Goal: Information Seeking & Learning: Compare options

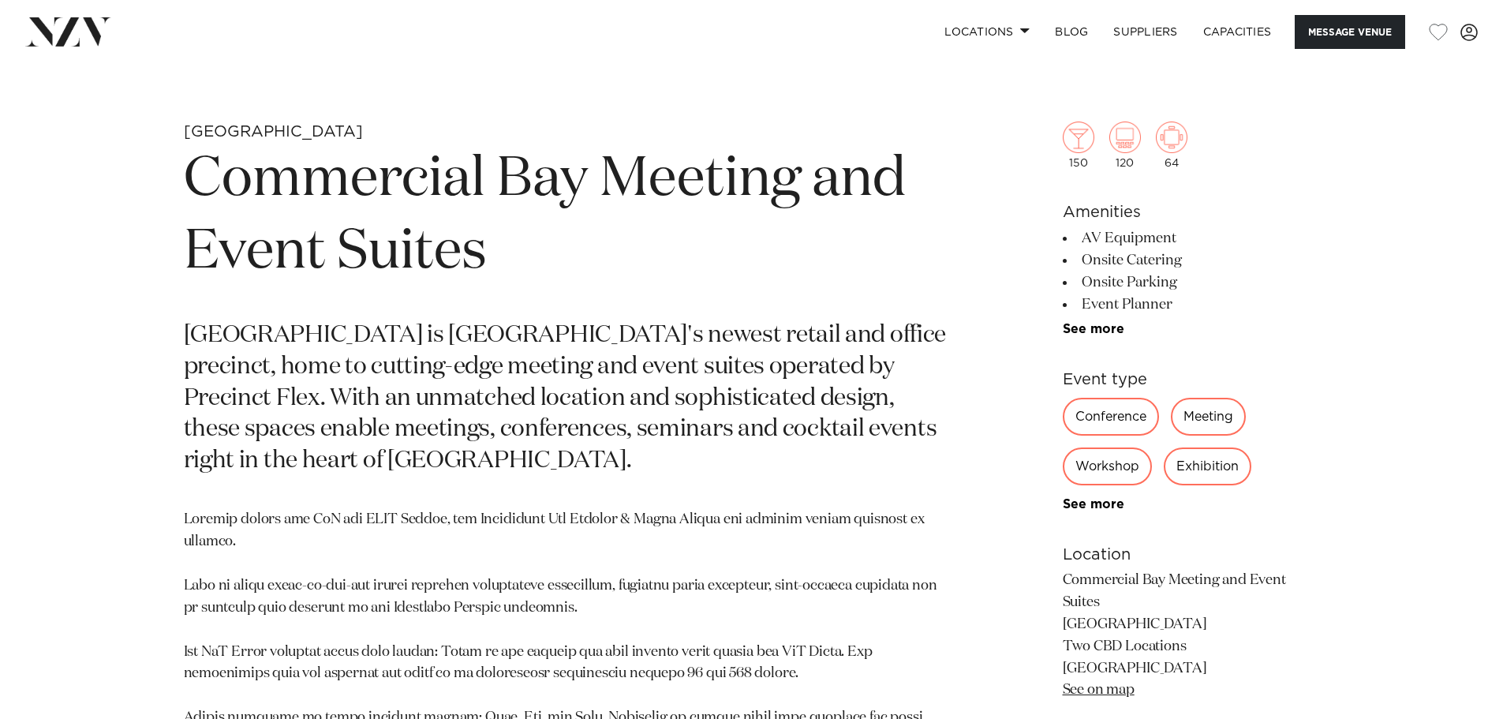
scroll to position [868, 0]
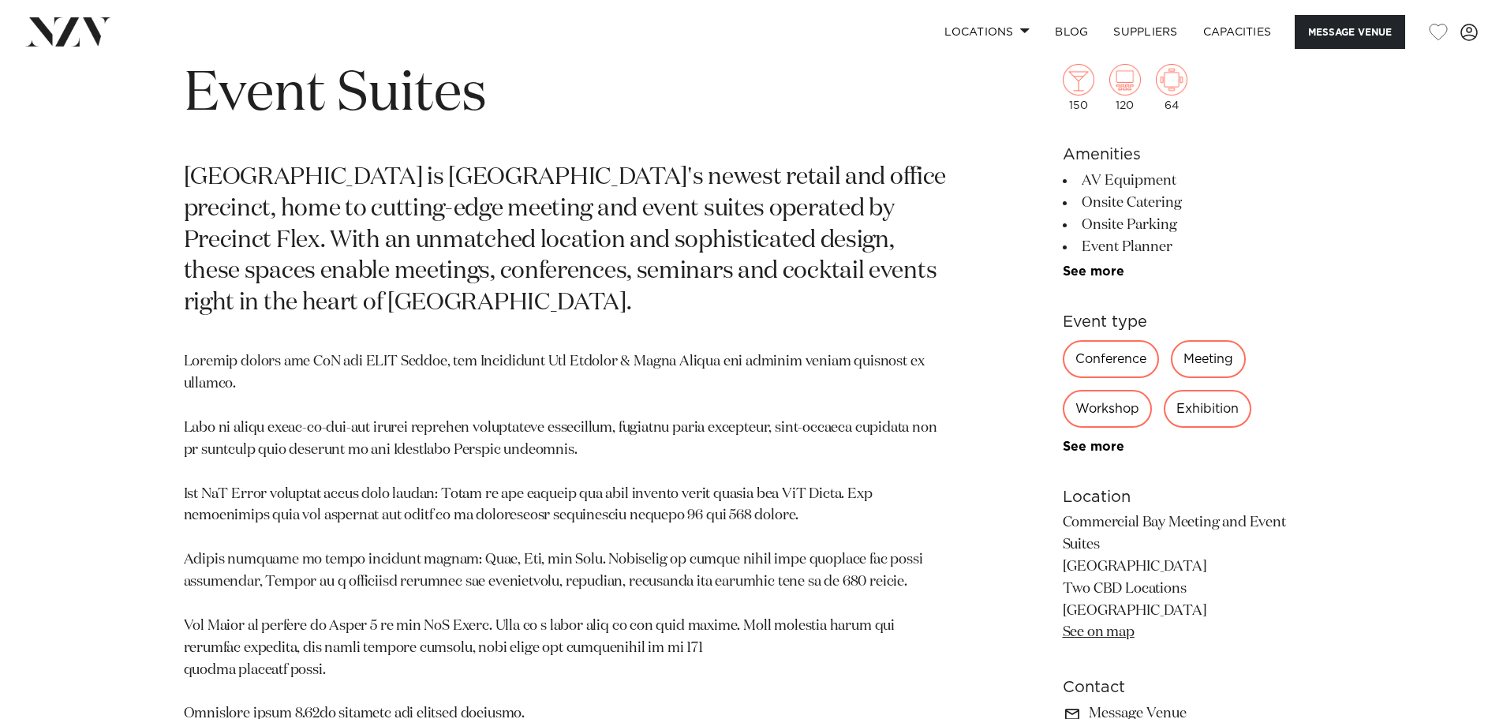
click at [1117, 357] on div "Conference" at bounding box center [1110, 359] width 96 height 38
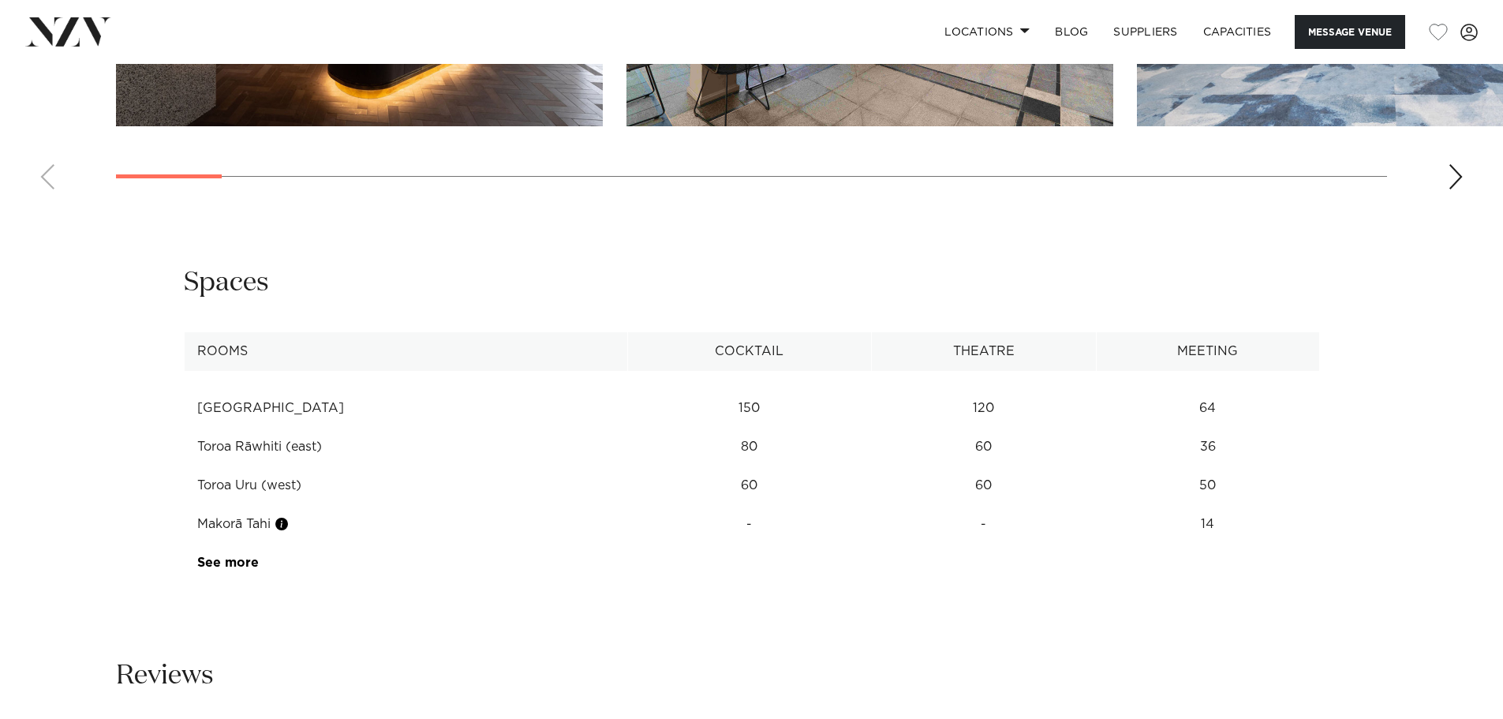
scroll to position [2287, 0]
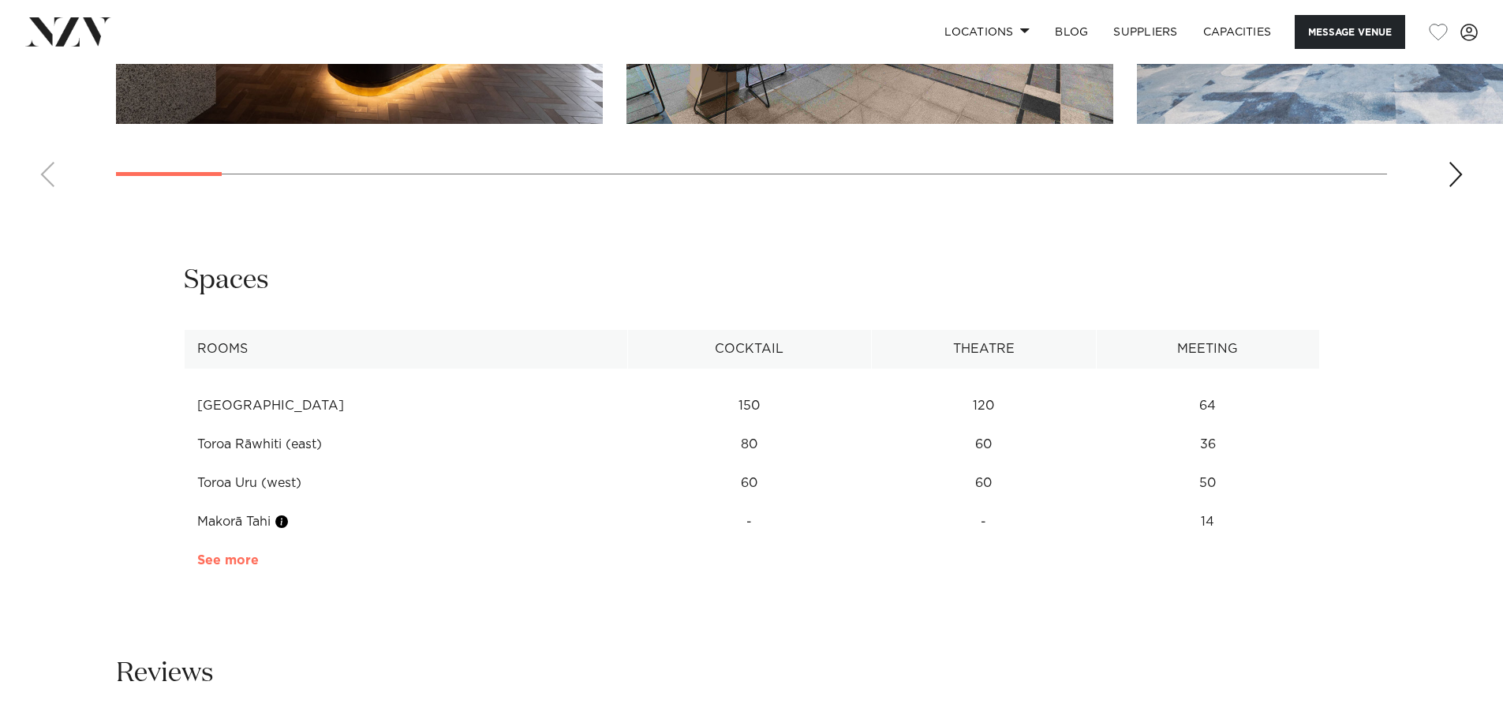
click at [234, 554] on link "See more" at bounding box center [258, 560] width 123 height 13
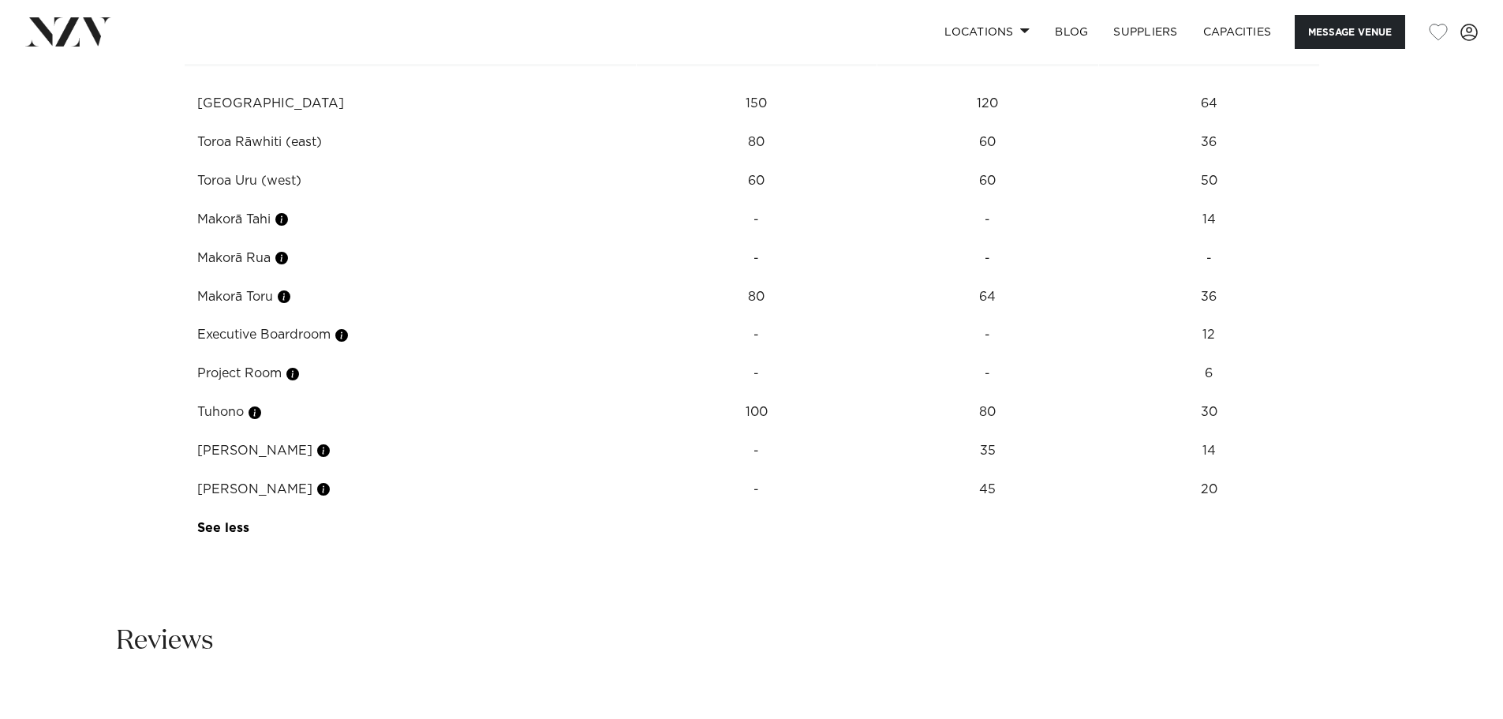
scroll to position [2524, 0]
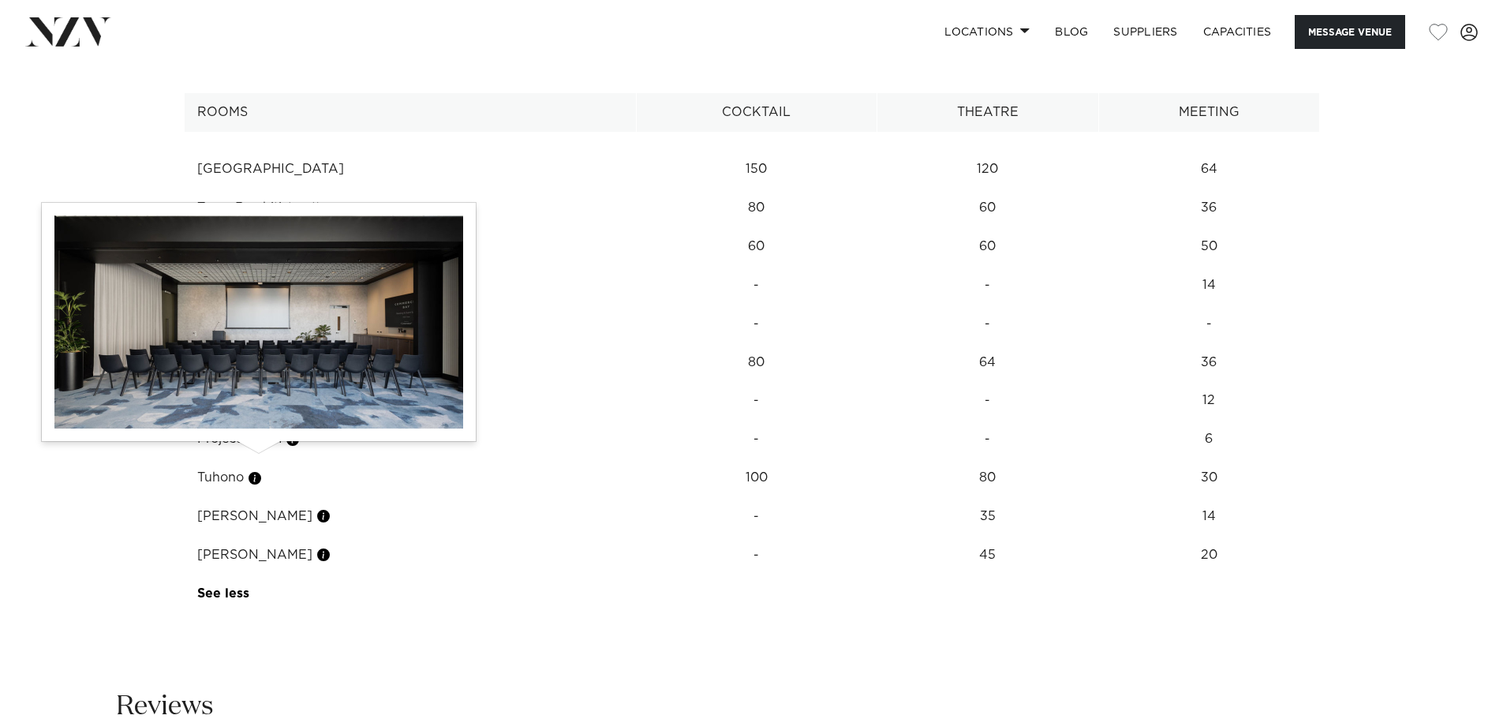
click at [255, 470] on button "button" at bounding box center [255, 478] width 16 height 16
click at [256, 470] on button "button" at bounding box center [255, 478] width 16 height 16
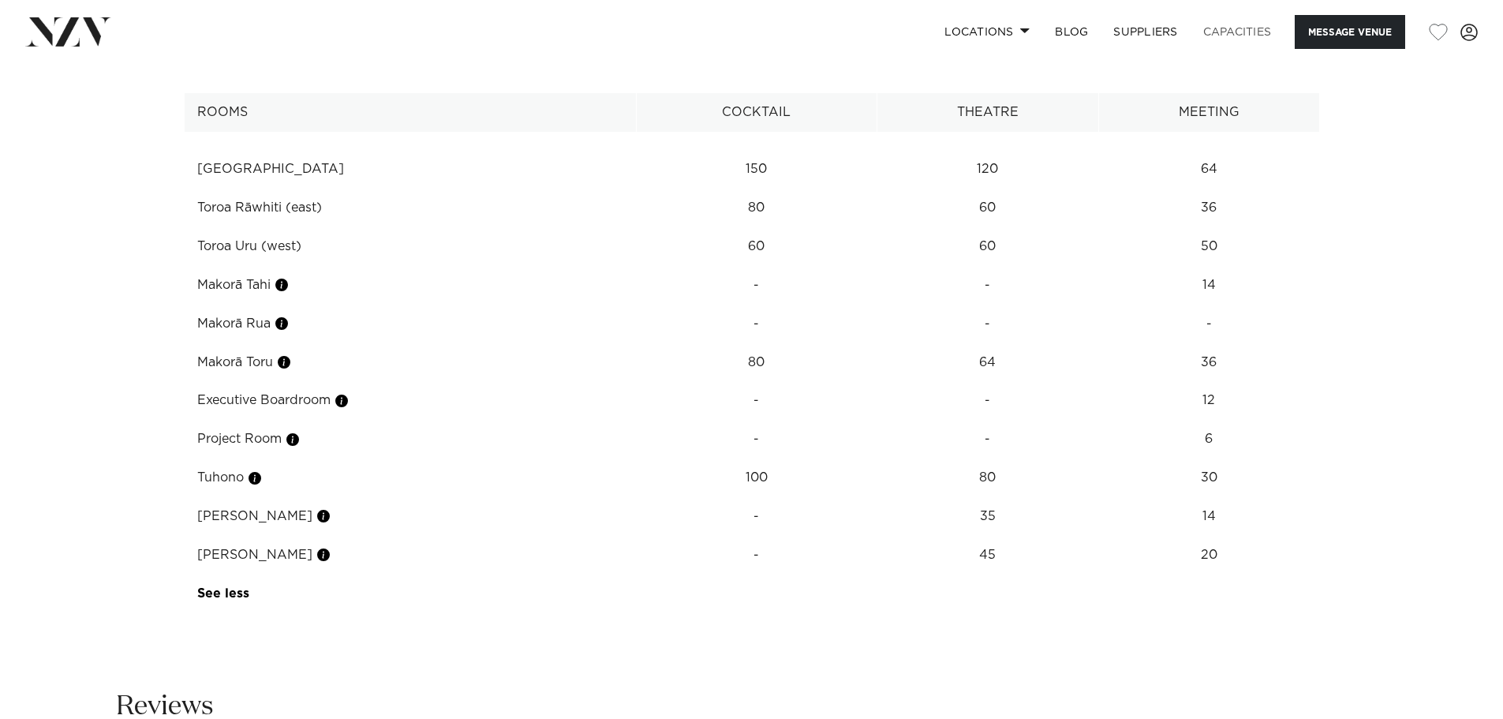
click at [1227, 31] on link "Capacities" at bounding box center [1237, 32] width 94 height 34
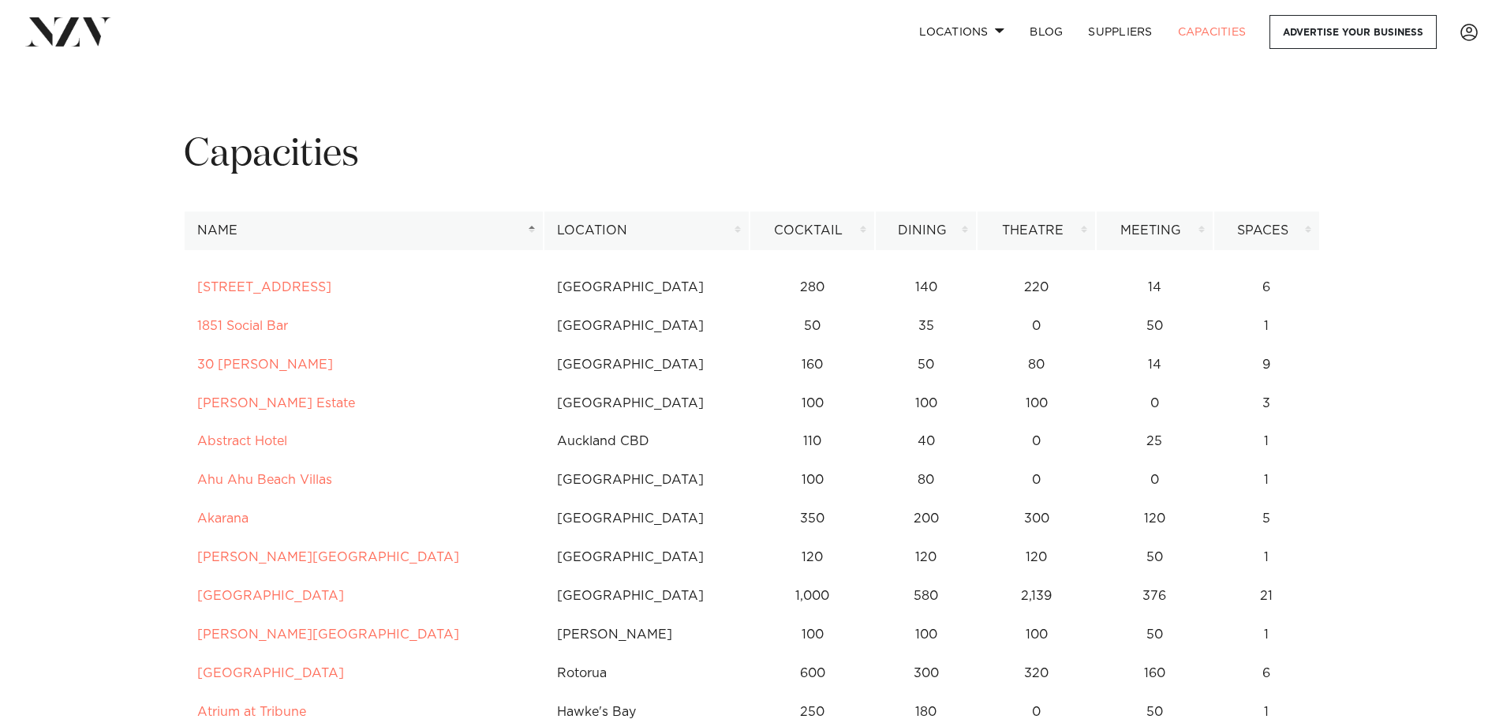
click at [734, 229] on th "Location" at bounding box center [646, 230] width 206 height 39
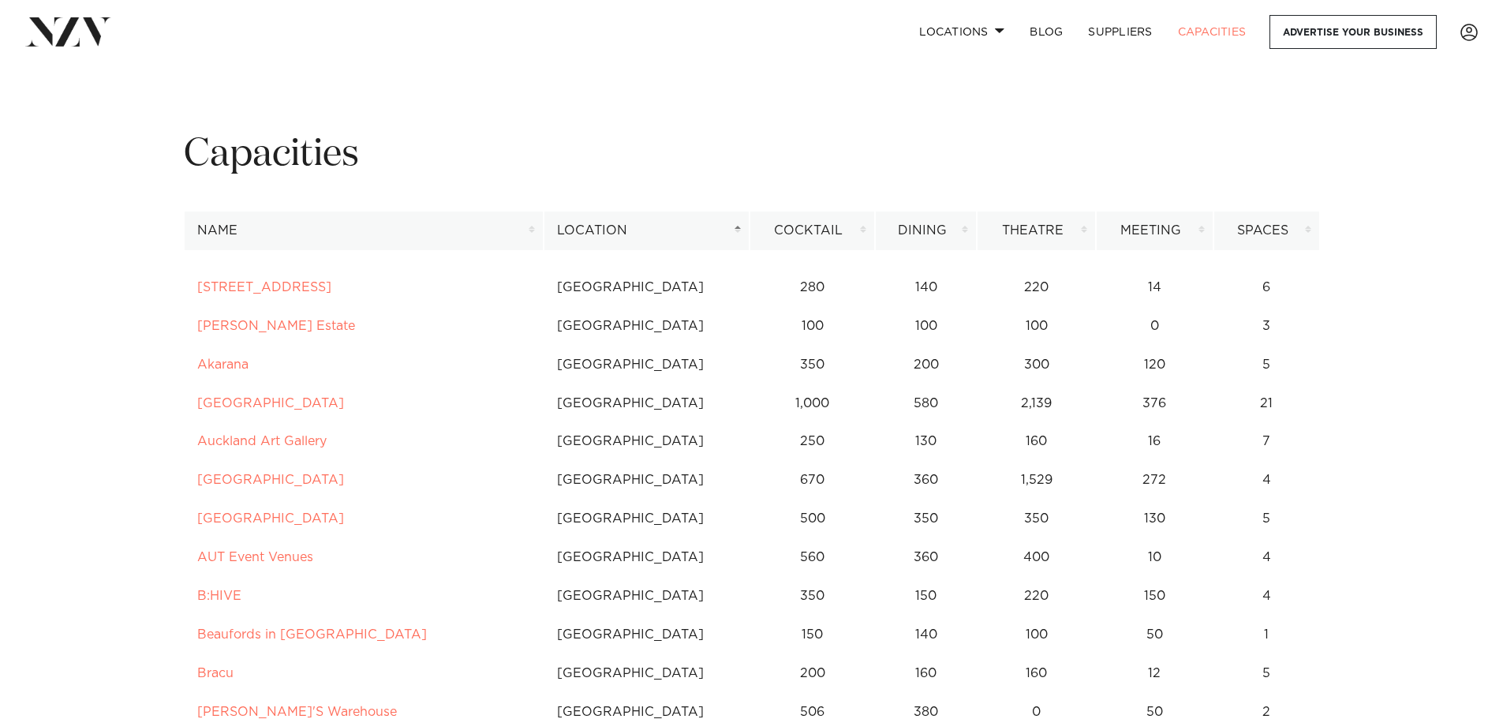
click at [863, 229] on th "Cocktail" at bounding box center [812, 230] width 126 height 39
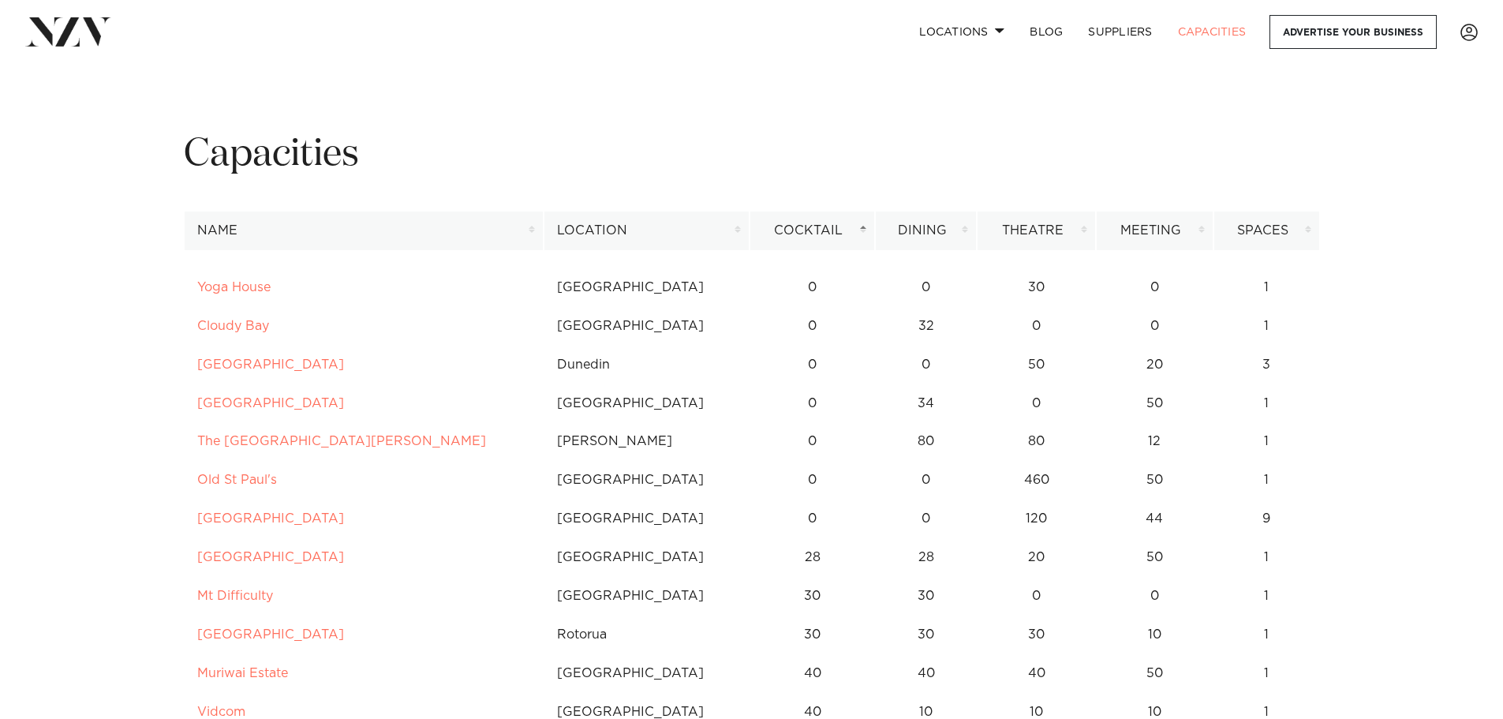
click at [863, 229] on th "Cocktail" at bounding box center [812, 230] width 126 height 39
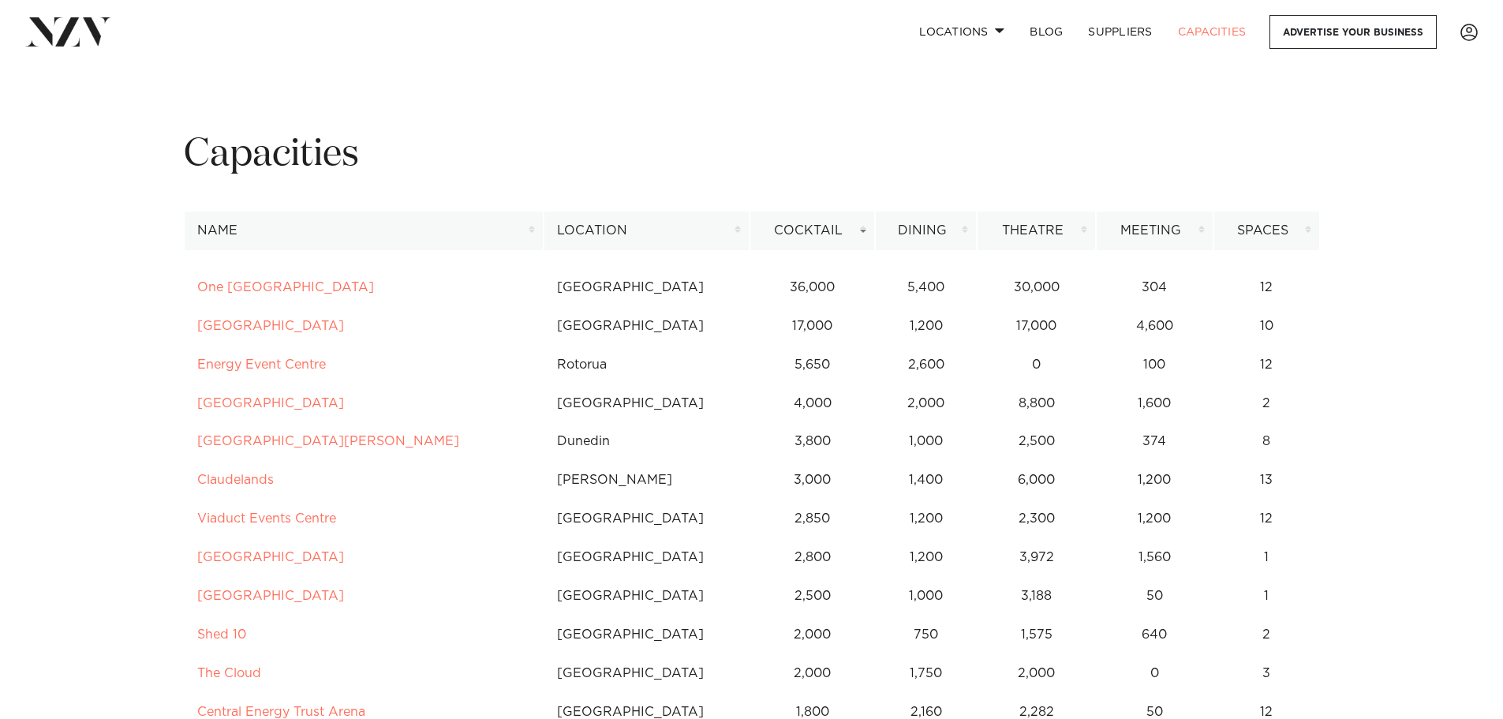
click at [731, 229] on th "Location" at bounding box center [646, 230] width 206 height 39
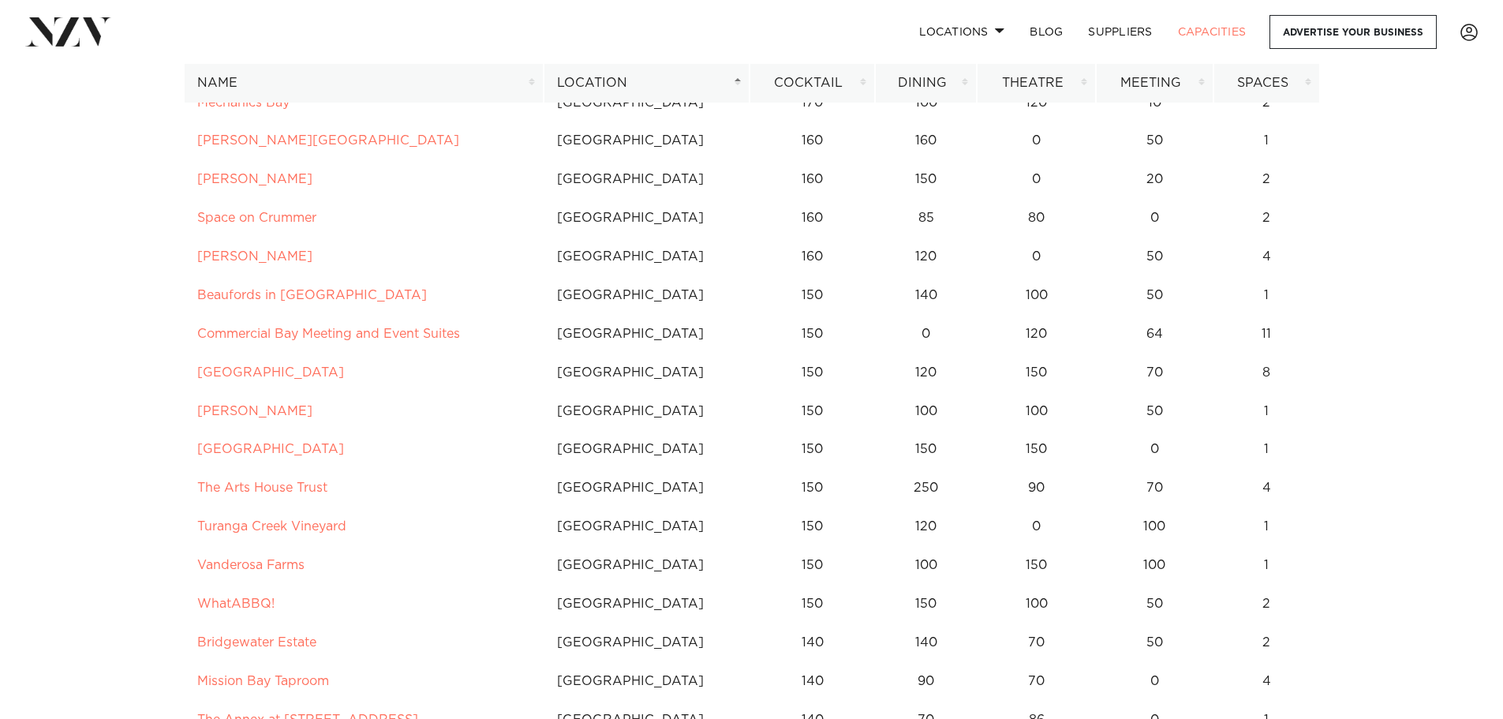
scroll to position [2761, 0]
